Goal: Check status

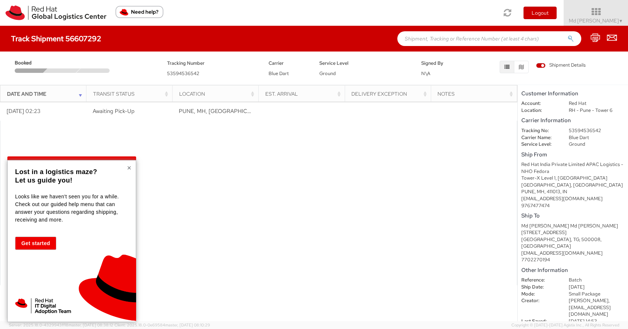
click at [129, 168] on button "×" at bounding box center [129, 167] width 4 height 7
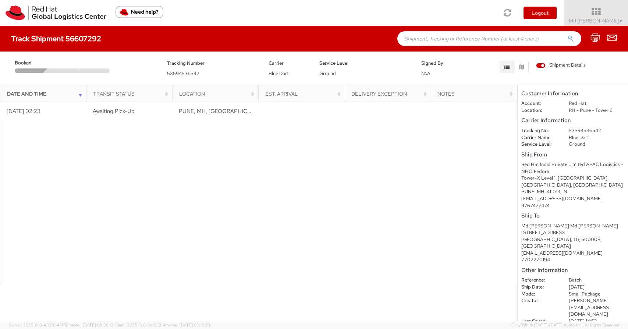
scroll to position [4, 0]
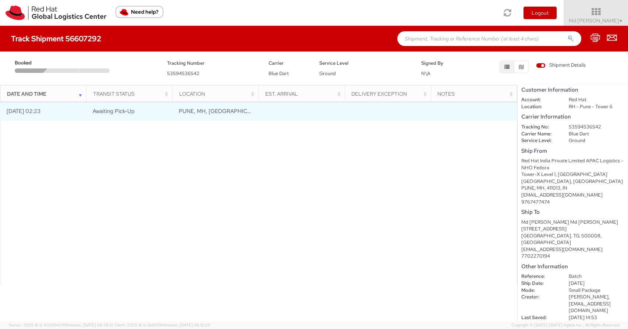
click at [109, 114] on span "Awaiting Pick-Up" at bounding box center [114, 110] width 42 height 7
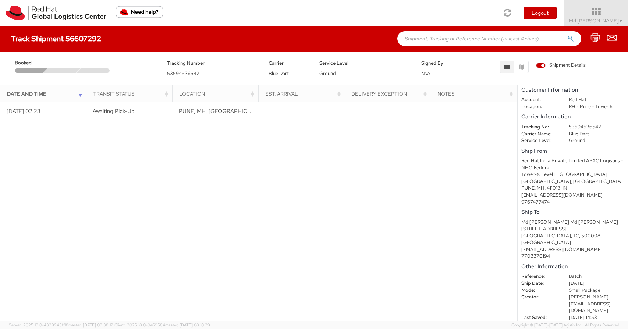
scroll to position [0, 0]
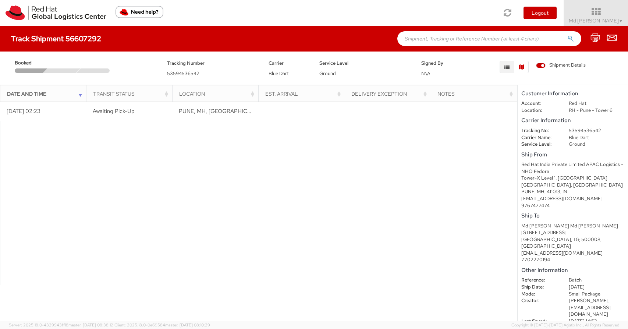
click at [524, 66] on button "button" at bounding box center [521, 67] width 15 height 13
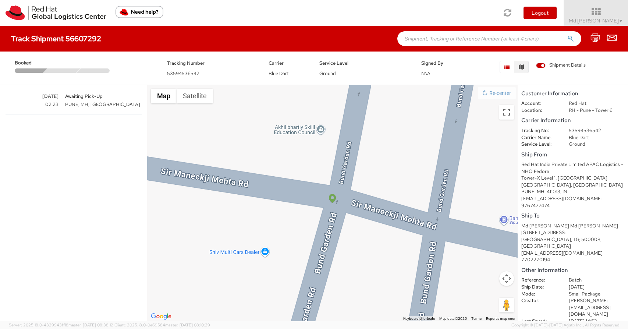
click at [509, 67] on button "button" at bounding box center [506, 67] width 15 height 13
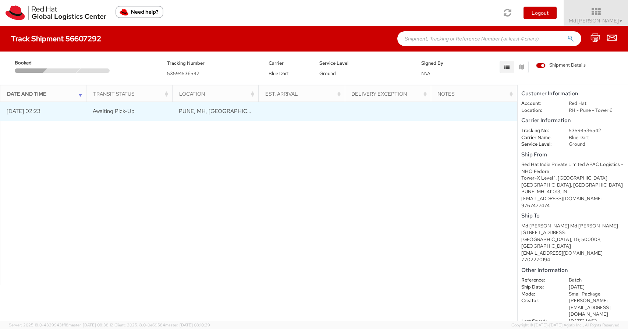
click at [213, 112] on span "PUNE, MH, [GEOGRAPHIC_DATA]" at bounding box center [222, 110] width 86 height 7
click at [142, 119] on td "Awaiting Pick-Up" at bounding box center [129, 111] width 86 height 18
click at [142, 112] on td "Awaiting Pick-Up" at bounding box center [129, 111] width 86 height 18
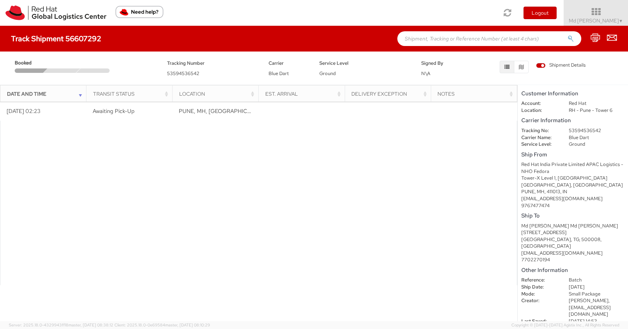
click at [199, 175] on div at bounding box center [258, 203] width 517 height 165
